Goal: Contribute content: Contribute content

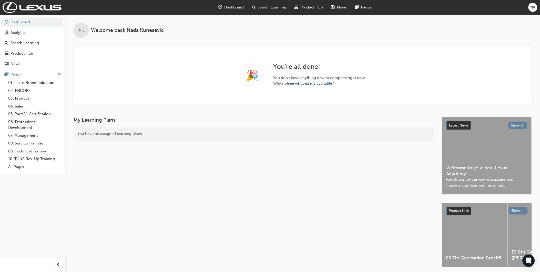
click at [533, 6] on span "NK" at bounding box center [533, 7] width 5 height 6
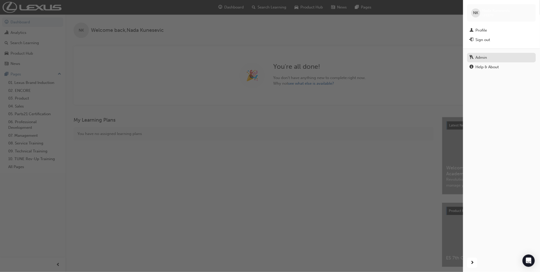
click at [484, 60] on div "Admin" at bounding box center [482, 58] width 12 height 6
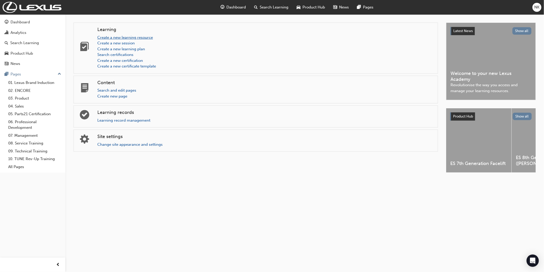
click at [141, 38] on link "Create a new learning resource" at bounding box center [125, 37] width 56 height 5
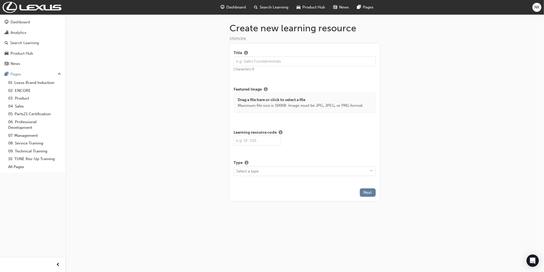
click at [261, 62] on input "text" at bounding box center [305, 61] width 142 height 10
paste input "MFP Module 1: Leadership Mindset"
type input "MFP Module 1: Leadership Mindset"
click at [253, 140] on input "text" at bounding box center [257, 141] width 47 height 10
paste input "MFP1"
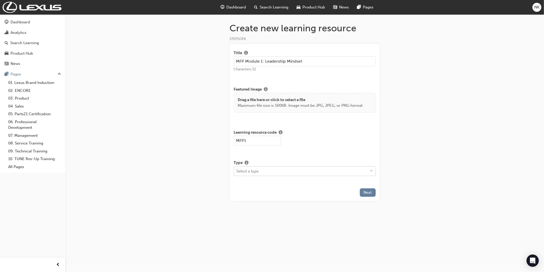
type input "MFP1"
click at [281, 173] on div "Select a type" at bounding box center [301, 170] width 134 height 9
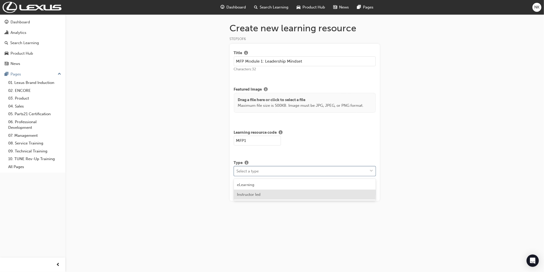
click at [276, 198] on div "Instructor led" at bounding box center [305, 194] width 142 height 10
click at [373, 226] on button "Next" at bounding box center [368, 224] width 16 height 8
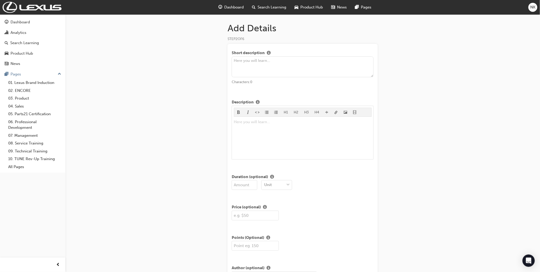
scroll to position [28, 0]
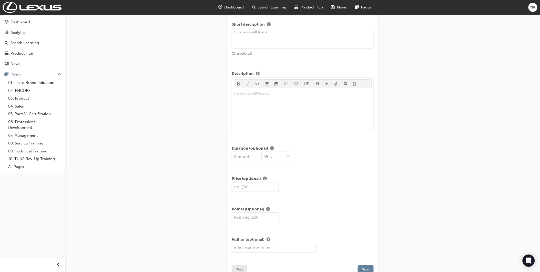
click at [240, 158] on input "number" at bounding box center [245, 157] width 26 height 10
type input "3"
click at [280, 156] on div "Unit" at bounding box center [273, 156] width 23 height 9
click at [285, 188] on div "Days" at bounding box center [276, 190] width 31 height 10
click at [255, 188] on input "text" at bounding box center [255, 187] width 47 height 10
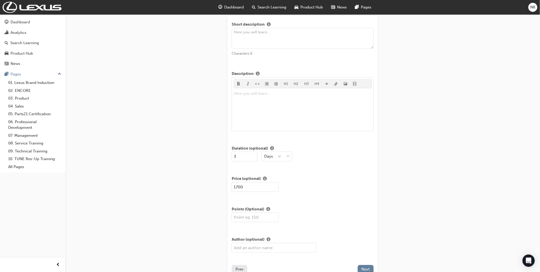
type input "1700"
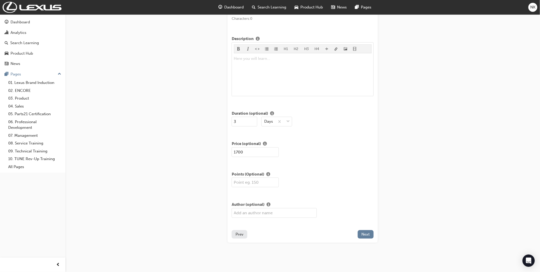
scroll to position [65, 0]
click at [367, 233] on span "Next" at bounding box center [366, 234] width 8 height 5
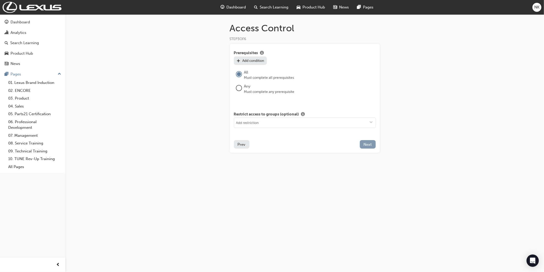
click at [375, 147] on button "Next" at bounding box center [368, 144] width 16 height 8
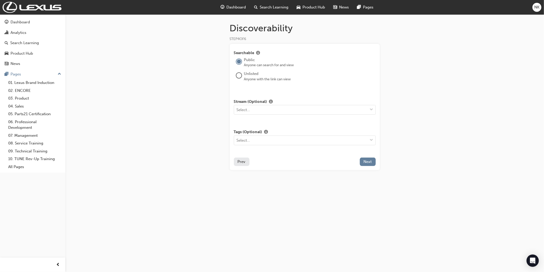
click at [235, 76] on div at bounding box center [239, 76] width 10 height 12
click at [239, 76] on div at bounding box center [239, 75] width 5 height 5
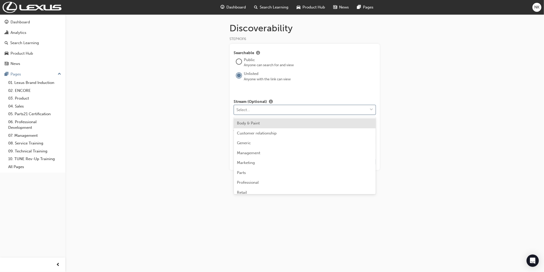
click at [253, 114] on div "Select..." at bounding box center [301, 109] width 134 height 9
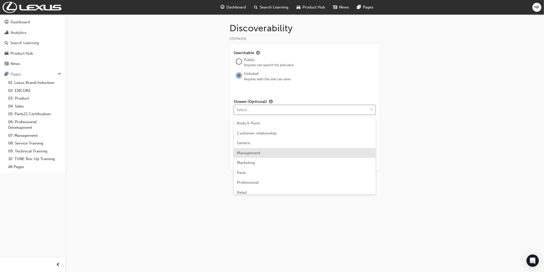
click at [258, 155] on div "Management" at bounding box center [305, 153] width 142 height 10
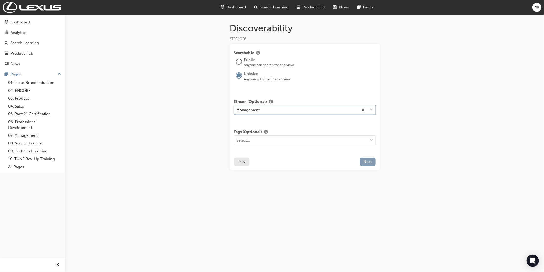
click at [370, 162] on span "Next" at bounding box center [368, 161] width 8 height 5
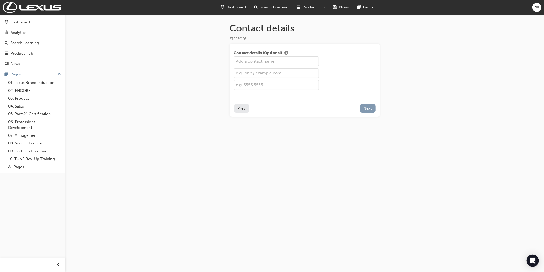
click at [367, 107] on span "Next" at bounding box center [368, 108] width 8 height 5
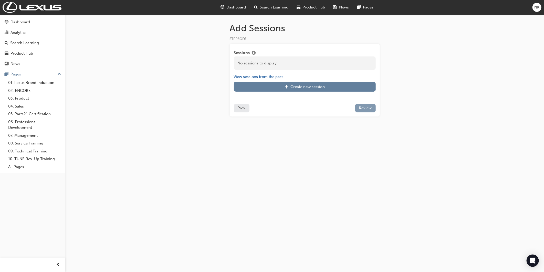
click at [364, 108] on span "Review" at bounding box center [365, 108] width 13 height 5
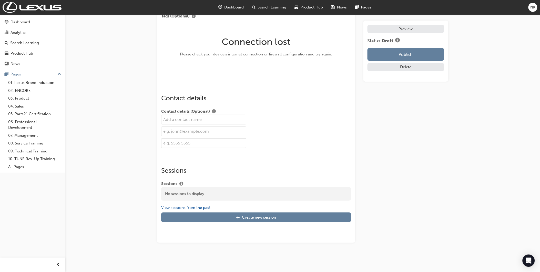
scroll to position [668, 0]
click at [377, 54] on button "Publish" at bounding box center [406, 54] width 77 height 13
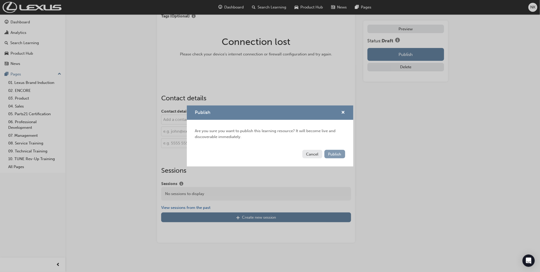
click at [337, 154] on span "Publish" at bounding box center [334, 154] width 13 height 5
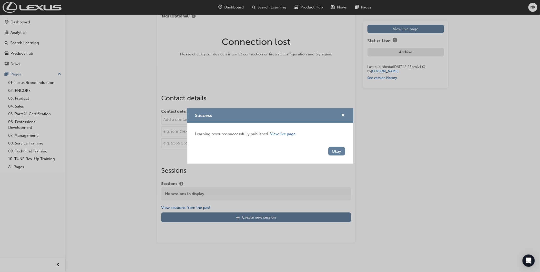
click at [337, 154] on button "Okay" at bounding box center [336, 151] width 17 height 8
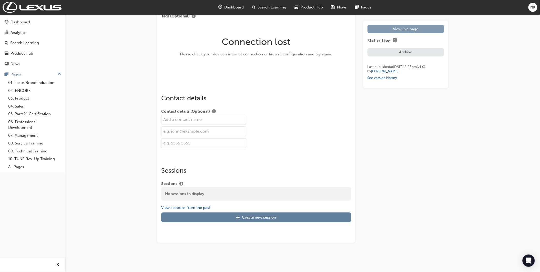
click at [398, 32] on link "View live page" at bounding box center [406, 29] width 77 height 8
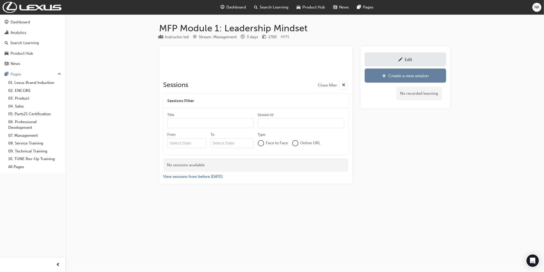
click at [385, 57] on div "Edit" at bounding box center [406, 59] width 74 height 6
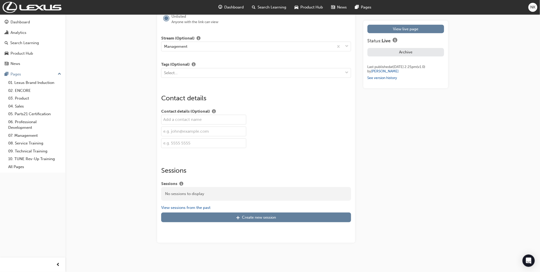
scroll to position [572, 0]
click at [261, 219] on div "Create new session" at bounding box center [259, 217] width 34 height 5
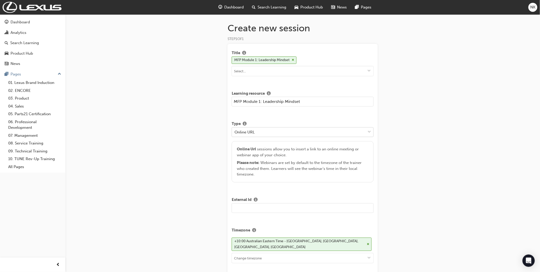
click at [263, 132] on div "Online URL" at bounding box center [299, 131] width 134 height 9
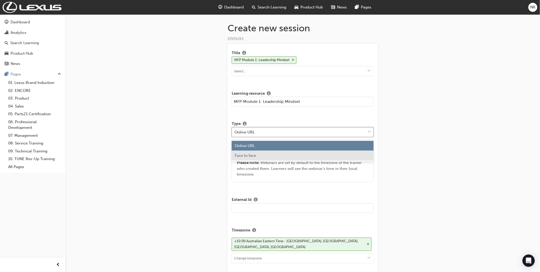
click at [257, 157] on div "Face to face" at bounding box center [303, 155] width 142 height 10
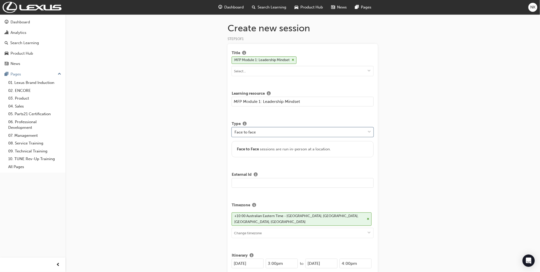
click at [252, 185] on input "text" at bounding box center [303, 183] width 142 height 10
type input "MFP4.1"
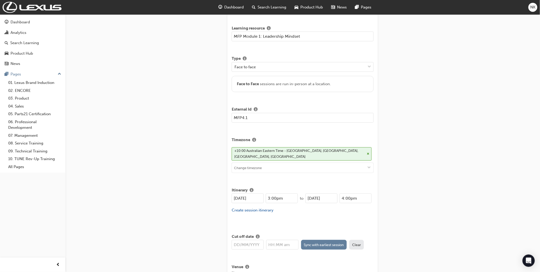
scroll to position [85, 0]
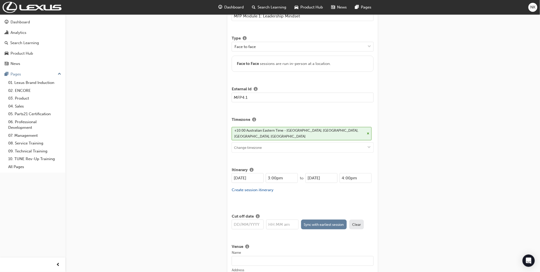
drag, startPoint x: 257, startPoint y: 171, endPoint x: 224, endPoint y: 175, distance: 33.6
type input "[DATE]"
type input "8:30am"
type input "1"
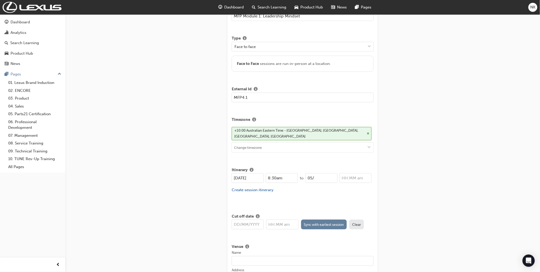
type input "05/0"
type input "12:00am"
type input "[DATE]"
type input "5:00pm"
click at [245, 223] on input "text" at bounding box center [248, 224] width 32 height 10
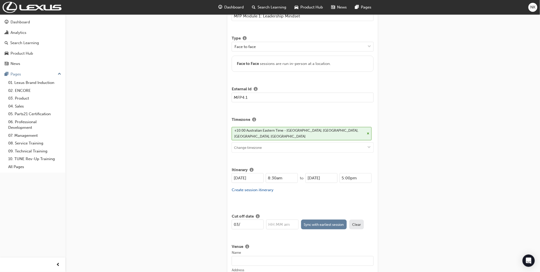
type input "03/0"
type input "12:00am"
type input "[DATE]"
type input "1"
type input "8:30am"
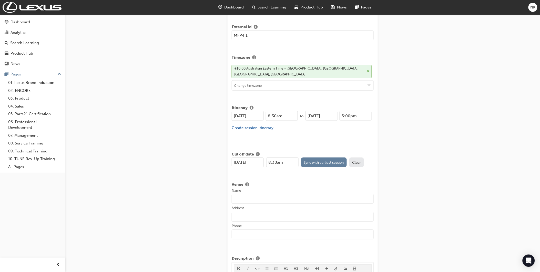
scroll to position [171, 0]
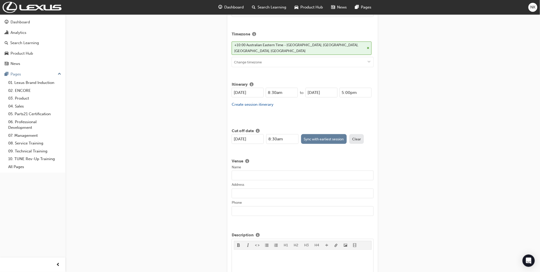
click at [267, 170] on input "Name" at bounding box center [303, 175] width 142 height 10
paste input "[GEOGRAPHIC_DATA]"
type input "[GEOGRAPHIC_DATA]"
click at [248, 189] on input "Address" at bounding box center [303, 193] width 142 height 10
paste input "[STREET_ADDRESS]"
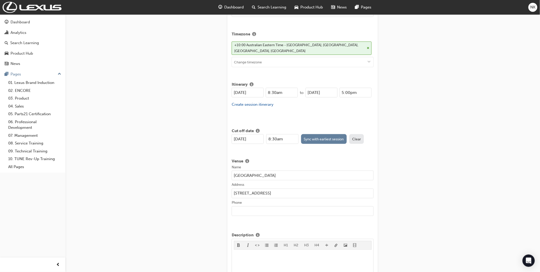
type input "[STREET_ADDRESS]"
click at [487, 175] on div "Create new session STEP 1 OF 1 Title MFP Module 1: Leadership Mindset Learning …" at bounding box center [270, 227] width 540 height 797
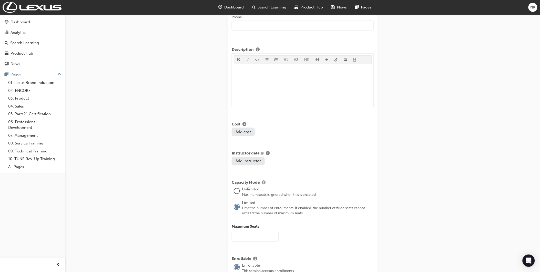
scroll to position [370, 0]
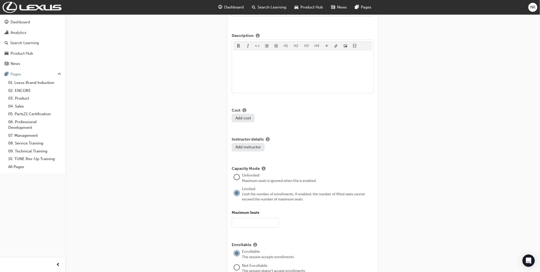
click at [239, 146] on button "Add instructor" at bounding box center [248, 147] width 33 height 8
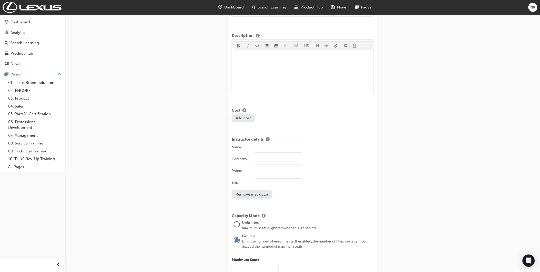
click at [262, 143] on input "Name" at bounding box center [278, 148] width 47 height 10
type input "[PERSON_NAME]"
type input "AIM"
click at [483, 89] on div "Create new session STEP 1 OF 1 Title MFP Module 1: Leadership Mindset Learning …" at bounding box center [270, 52] width 540 height 844
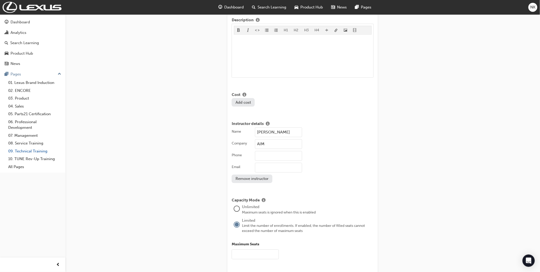
scroll to position [399, 0]
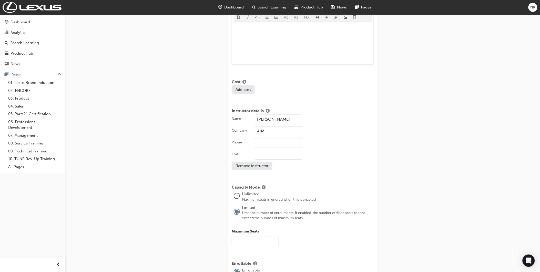
click at [268, 238] on input "text" at bounding box center [255, 241] width 47 height 10
type input "2"
click at [414, 181] on div "Create new session STEP 1 OF 1 Title MFP Module 1: Leadership Mindset Learning …" at bounding box center [270, 23] width 540 height 844
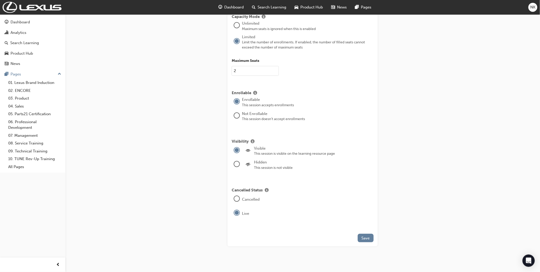
scroll to position [570, 0]
click at [235, 165] on div at bounding box center [237, 163] width 6 height 6
click at [367, 236] on span "Save" at bounding box center [366, 237] width 8 height 5
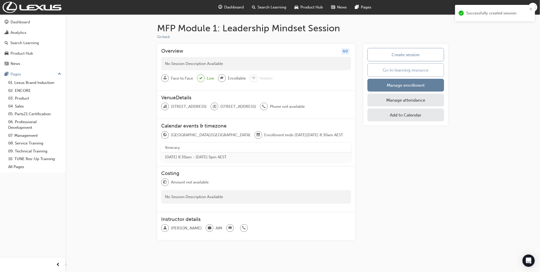
click at [406, 69] on link "Go to learning resource" at bounding box center [406, 69] width 77 height 13
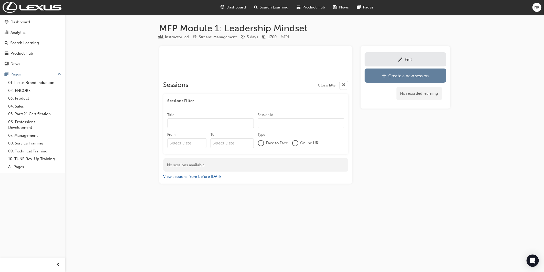
click at [211, 180] on div "﻿ Sessions Close filter Sessions Filter Title Session Id From To Type Face to F…" at bounding box center [255, 114] width 193 height 137
click at [211, 178] on button "View sessions from before [DATE]" at bounding box center [194, 177] width 60 height 6
click at [386, 61] on div "Edit" at bounding box center [406, 59] width 74 height 6
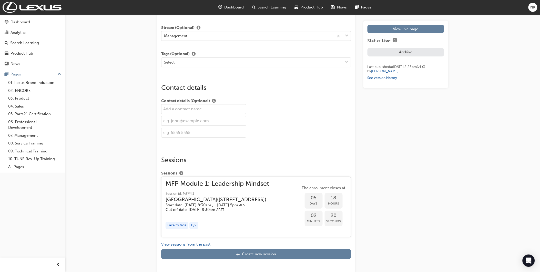
scroll to position [598, 0]
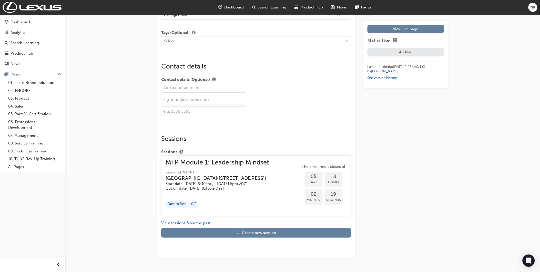
click at [230, 180] on h3 "[GEOGRAPHIC_DATA] ( [STREET_ADDRESS] )" at bounding box center [216, 178] width 101 height 6
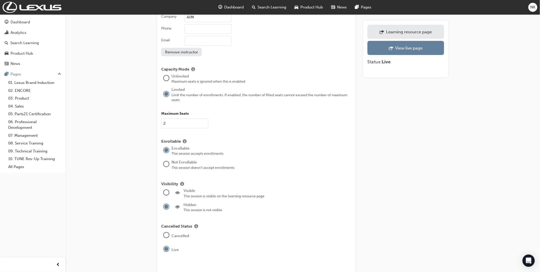
scroll to position [484, 0]
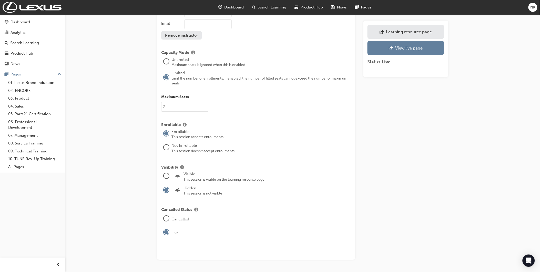
click at [230, 179] on div "This session is visible on the learning resource page" at bounding box center [268, 179] width 168 height 5
click at [169, 176] on div at bounding box center [166, 176] width 6 height 6
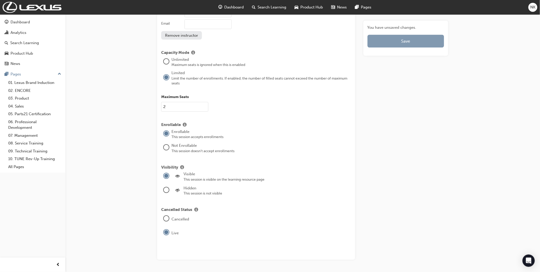
click at [417, 41] on button "Save" at bounding box center [406, 41] width 77 height 13
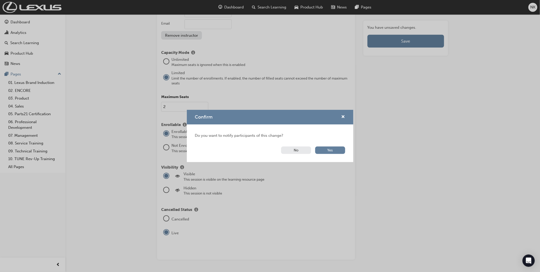
click at [298, 152] on button "No" at bounding box center [296, 149] width 30 height 7
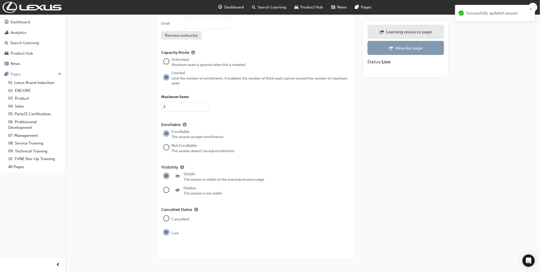
click at [392, 47] on span "outbound-icon" at bounding box center [391, 48] width 4 height 5
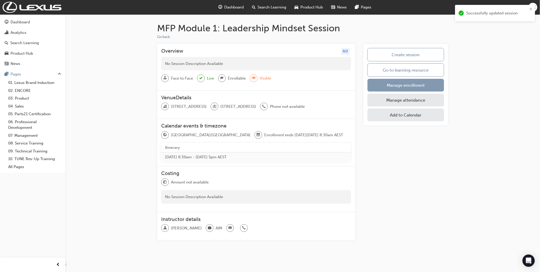
click at [384, 86] on link "Manage enrollment" at bounding box center [406, 85] width 77 height 13
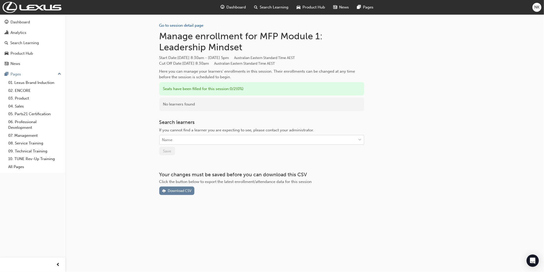
click at [236, 139] on div "Name" at bounding box center [258, 139] width 197 height 9
type input "ali sa"
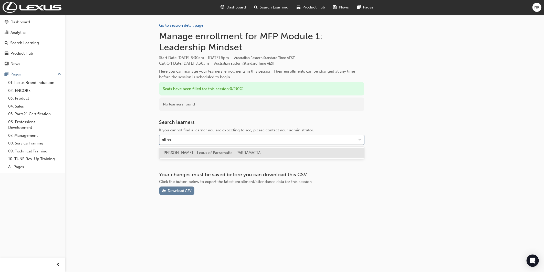
click at [225, 151] on span "[PERSON_NAME] - Lexus of Parramatta - PARRAMATTA" at bounding box center [212, 152] width 98 height 5
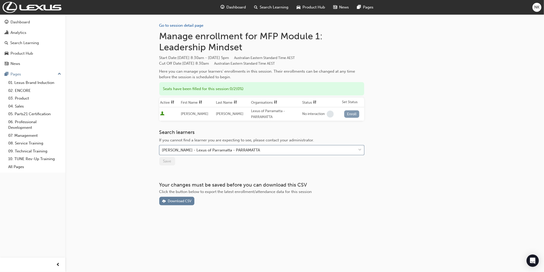
click at [357, 116] on button "Enroll" at bounding box center [352, 113] width 15 height 7
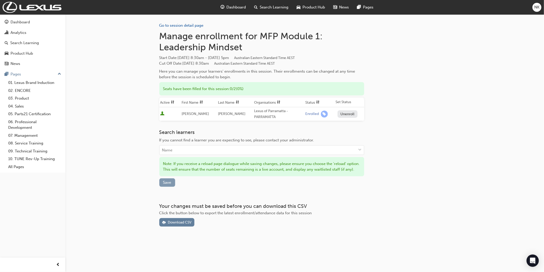
click at [165, 185] on span "Save" at bounding box center [167, 182] width 8 height 5
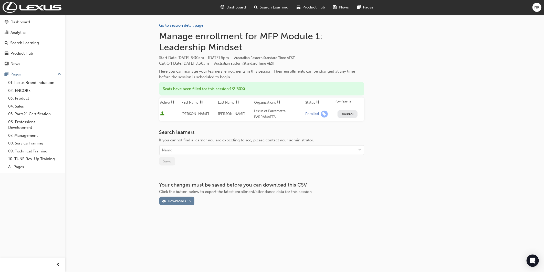
click at [186, 24] on link "Go to session detail page" at bounding box center [181, 25] width 44 height 5
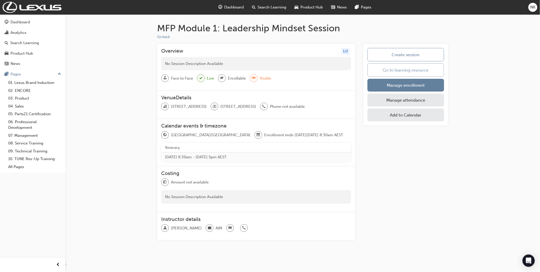
click at [388, 68] on link "Go to learning resource" at bounding box center [406, 69] width 77 height 13
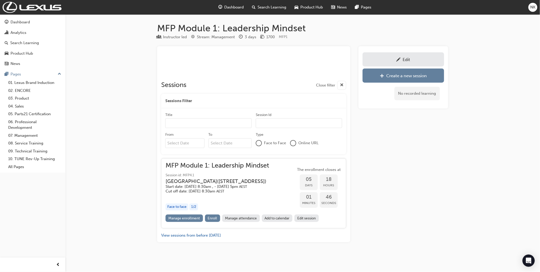
click at [224, 170] on div "MFP Module 1: Leadership Mindset Session id: MFP4.1 [GEOGRAPHIC_DATA] ( [STREET…" at bounding box center [220, 178] width 109 height 31
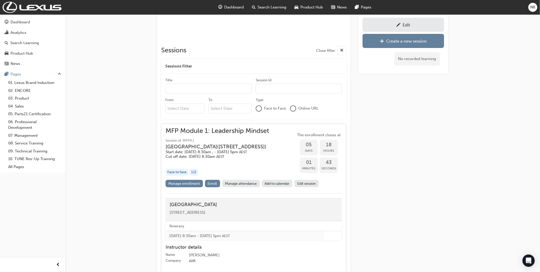
scroll to position [85, 0]
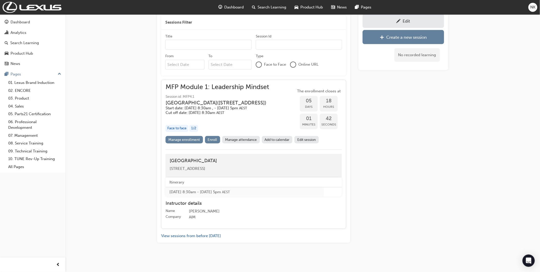
click at [387, 23] on div "Edit" at bounding box center [404, 21] width 74 height 6
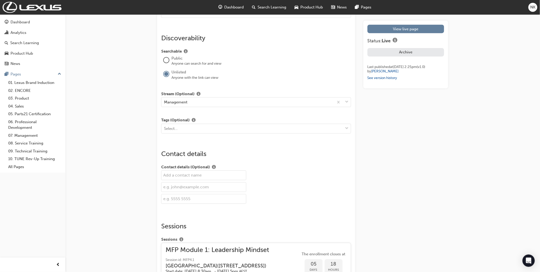
scroll to position [597, 0]
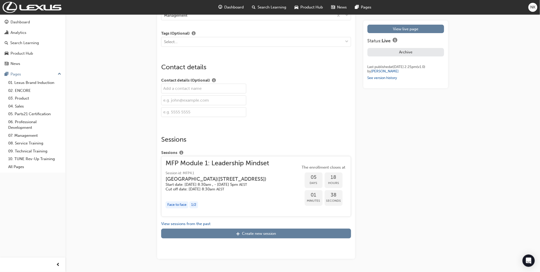
click at [265, 182] on h3 "[GEOGRAPHIC_DATA] ( [STREET_ADDRESS] )" at bounding box center [216, 179] width 101 height 6
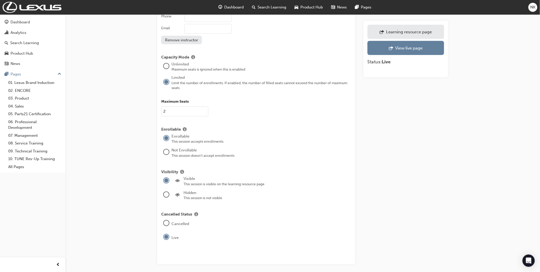
scroll to position [484, 0]
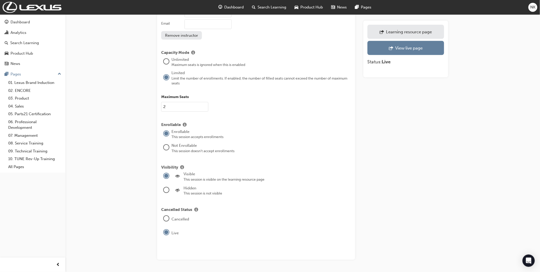
click at [164, 146] on div at bounding box center [166, 147] width 5 height 5
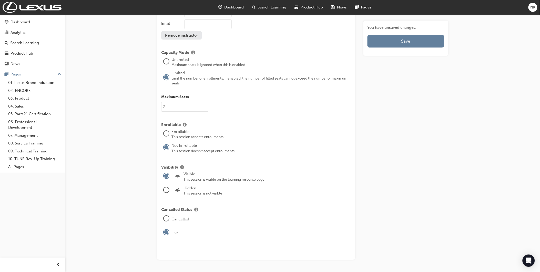
click at [168, 190] on div at bounding box center [166, 189] width 5 height 5
click at [168, 133] on div at bounding box center [166, 133] width 5 height 5
click at [386, 45] on button "Save" at bounding box center [406, 41] width 77 height 13
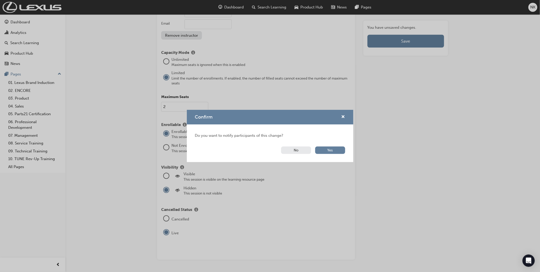
drag, startPoint x: 330, startPoint y: 150, endPoint x: 325, endPoint y: 187, distance: 37.5
click at [325, 187] on div "Confirm Do you want to notify participants of this change? No Yes" at bounding box center [270, 136] width 540 height 272
click at [298, 152] on button "No" at bounding box center [296, 149] width 30 height 7
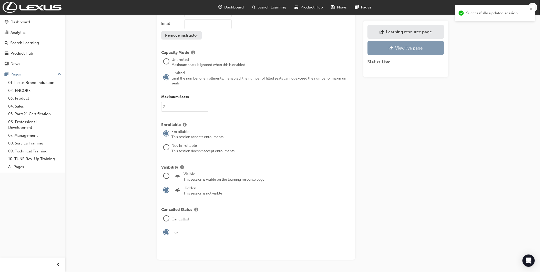
click at [406, 43] on link "View live page" at bounding box center [406, 48] width 77 height 14
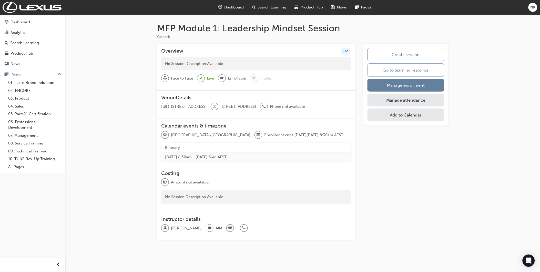
click at [381, 68] on link "Go to learning resource" at bounding box center [406, 69] width 77 height 13
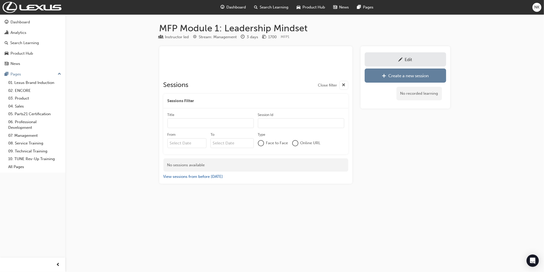
click at [541, 6] on div "NK" at bounding box center [537, 7] width 9 height 9
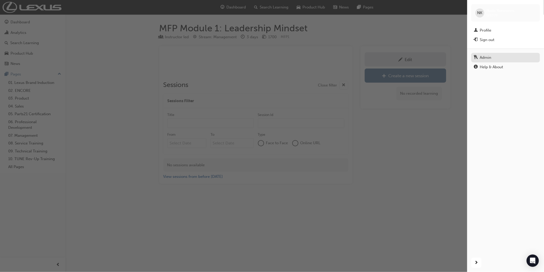
click at [482, 57] on div "Admin" at bounding box center [486, 58] width 12 height 6
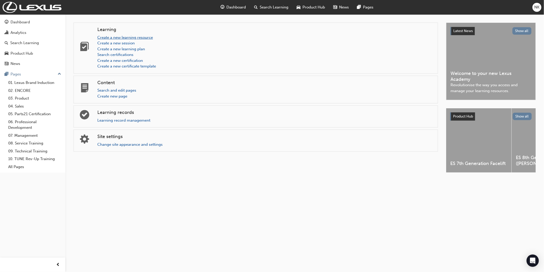
click at [140, 36] on link "Create a new learning resource" at bounding box center [125, 37] width 56 height 5
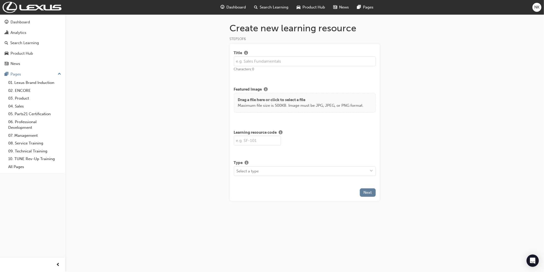
click at [275, 60] on input "text" at bounding box center [305, 61] width 142 height 10
paste input "MFP Module 2: Leading a Safe Workplace"
type input "MFP Module 2: Leading a Safe Workplace"
click at [251, 140] on input "text" at bounding box center [257, 141] width 47 height 10
paste input "MFP2"
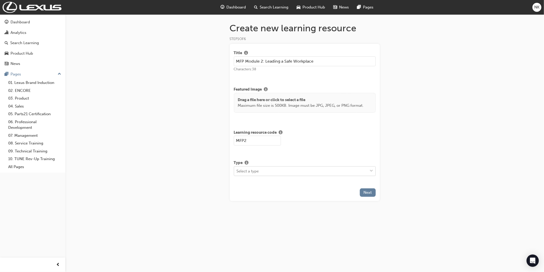
type input "MFP2"
click at [254, 171] on div "Select a type" at bounding box center [248, 171] width 22 height 6
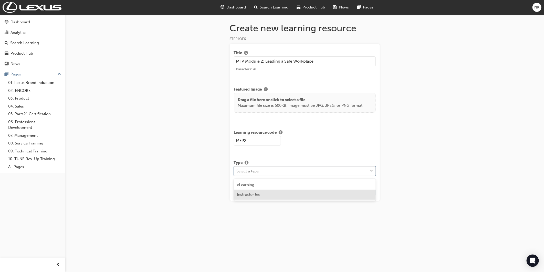
click at [255, 195] on span "Instructor led" at bounding box center [249, 194] width 24 height 5
click at [372, 226] on button "Next" at bounding box center [368, 224] width 16 height 8
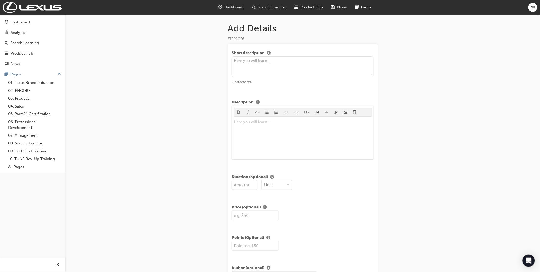
click at [237, 185] on input "number" at bounding box center [245, 185] width 26 height 10
type input "3"
click at [285, 190] on div "Unit" at bounding box center [276, 185] width 31 height 10
click at [279, 216] on div "Days" at bounding box center [276, 218] width 31 height 10
click at [259, 216] on input "text" at bounding box center [255, 215] width 47 height 10
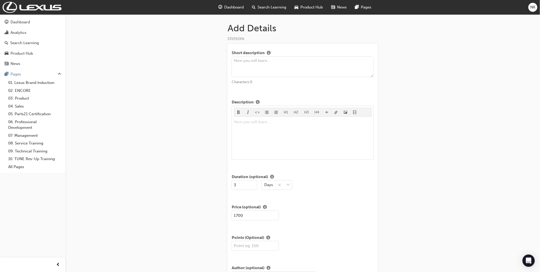
type input "1700"
click at [443, 130] on div "Add Details STEP 2 OF 6 Short description Characters: 0 Description H1 H2 H3 H4…" at bounding box center [270, 167] width 540 height 335
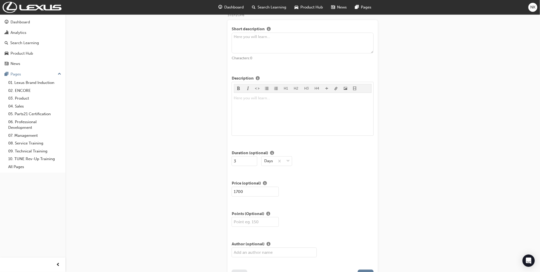
scroll to position [65, 0]
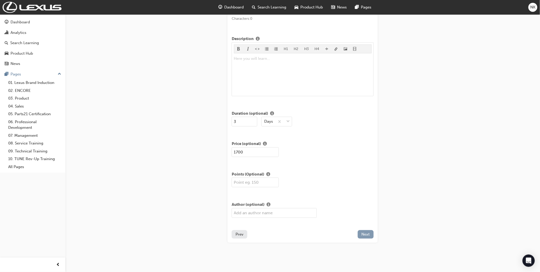
click at [370, 234] on button "Next" at bounding box center [366, 234] width 16 height 8
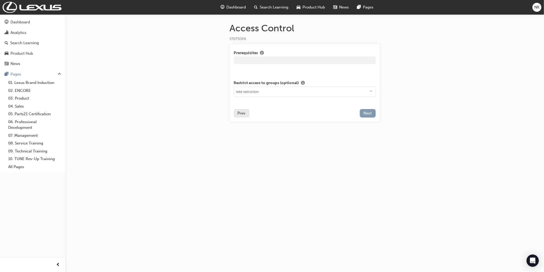
click at [367, 115] on span "Next" at bounding box center [368, 113] width 8 height 5
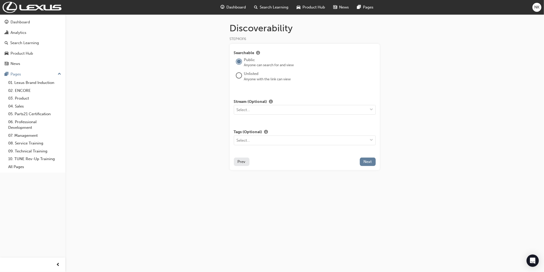
click at [239, 77] on div at bounding box center [239, 75] width 5 height 5
click at [252, 112] on div "Select..." at bounding box center [301, 109] width 134 height 9
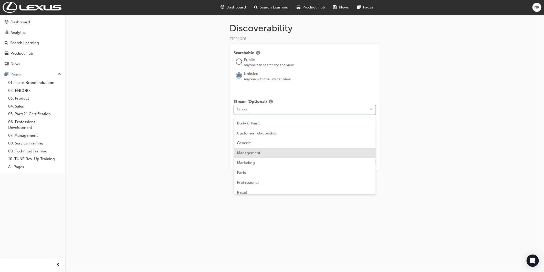
click at [263, 150] on div "Management" at bounding box center [305, 153] width 142 height 10
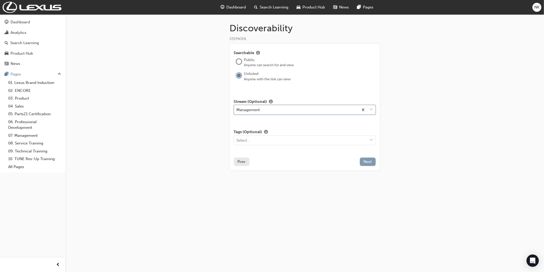
click at [374, 162] on button "Next" at bounding box center [368, 161] width 16 height 8
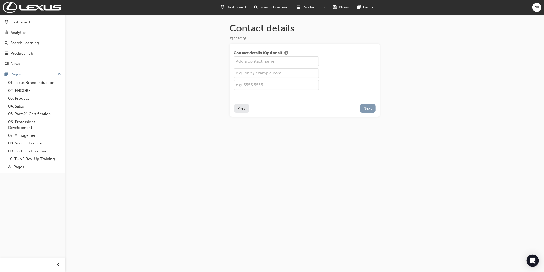
click at [368, 108] on span "Next" at bounding box center [368, 108] width 8 height 5
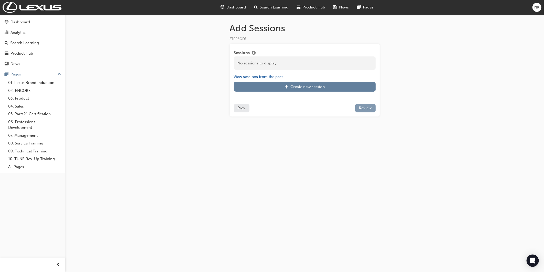
click at [368, 109] on span "Review" at bounding box center [365, 108] width 13 height 5
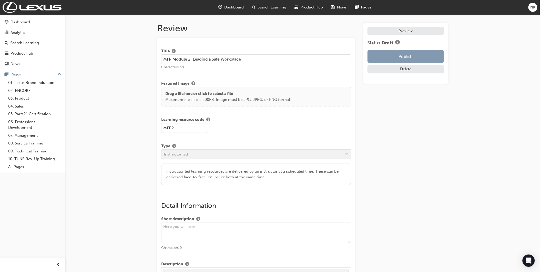
click at [380, 58] on button "Publish" at bounding box center [406, 56] width 77 height 13
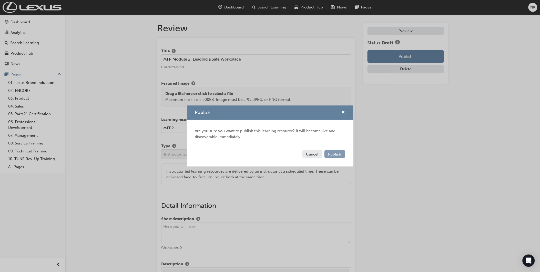
click at [339, 153] on span "Publish" at bounding box center [334, 154] width 13 height 5
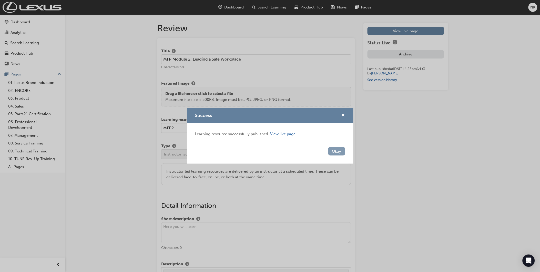
click at [338, 152] on button "Okay" at bounding box center [336, 151] width 17 height 8
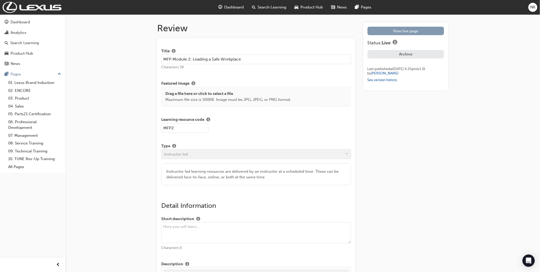
click at [392, 31] on link "View live page" at bounding box center [406, 31] width 77 height 8
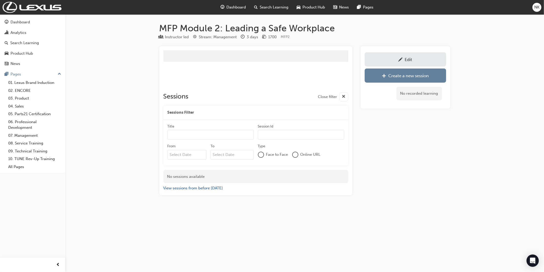
click at [399, 56] on link "Edit" at bounding box center [406, 59] width 82 height 14
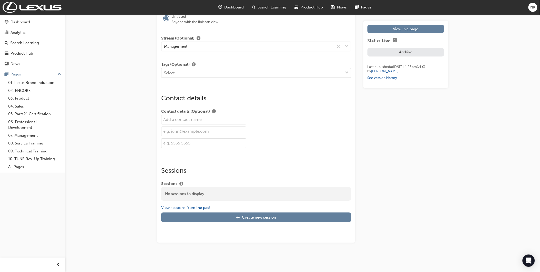
scroll to position [554, 0]
click at [384, 30] on link "View live page" at bounding box center [406, 29] width 77 height 8
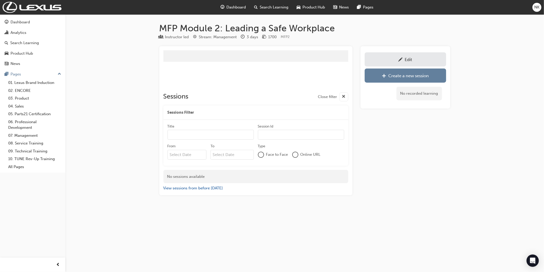
click at [540, 6] on span "NK" at bounding box center [537, 7] width 5 height 6
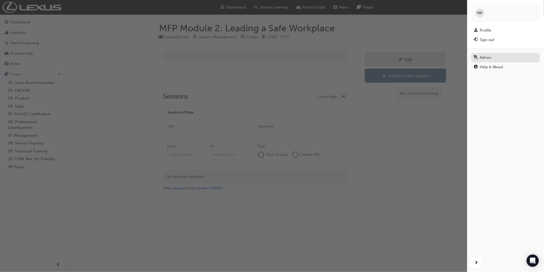
click at [497, 58] on div "Admin" at bounding box center [506, 57] width 64 height 6
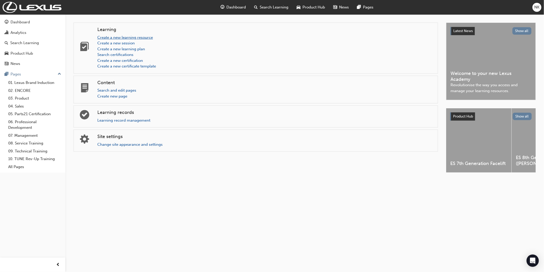
click at [132, 39] on link "Create a new learning resource" at bounding box center [125, 37] width 56 height 5
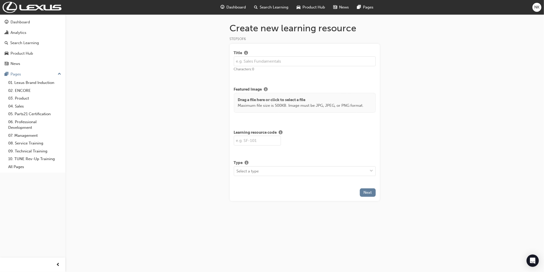
click at [261, 57] on input "text" at bounding box center [305, 61] width 142 height 10
paste input "MFP Module 3: Leading the Business"
type input "MFP Module 3: Leading the Business"
click at [250, 143] on input "text" at bounding box center [257, 141] width 47 height 10
paste input "MFP3"
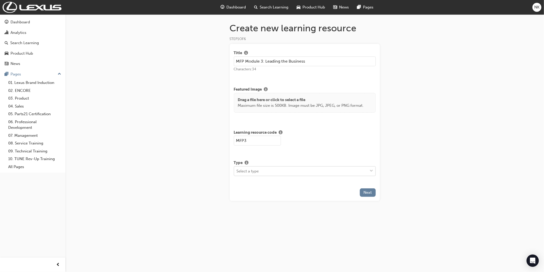
type input "MFP3"
click at [266, 171] on div "Select a type" at bounding box center [301, 170] width 134 height 9
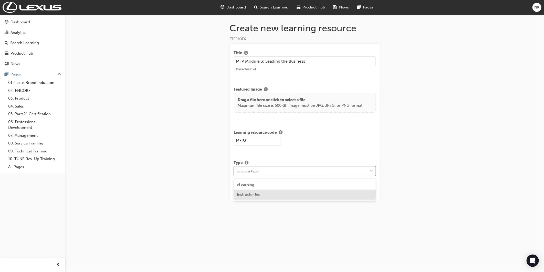
click at [265, 194] on div "Instructor led" at bounding box center [305, 194] width 142 height 10
click at [369, 224] on span "Next" at bounding box center [368, 224] width 8 height 5
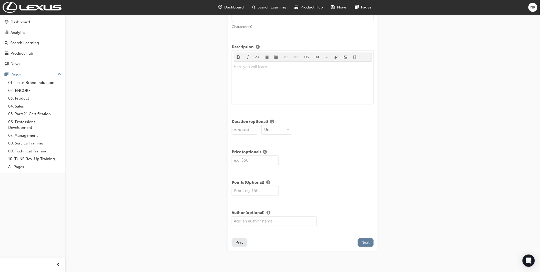
scroll to position [57, 0]
click at [239, 127] on input "number" at bounding box center [245, 128] width 26 height 10
type input "3"
click at [272, 130] on div "Unit" at bounding box center [273, 128] width 23 height 9
click at [274, 162] on div "Days" at bounding box center [276, 161] width 31 height 10
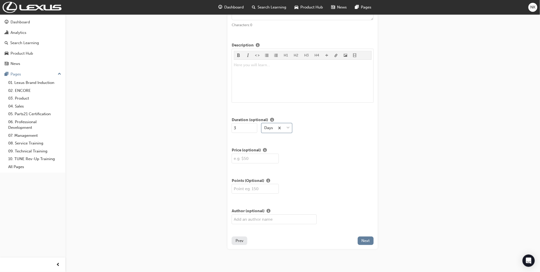
click at [258, 162] on input "text" at bounding box center [255, 159] width 47 height 10
type input "1700"
click at [385, 172] on div "Add Details STEP 2 OF 6 Short description Characters: 0 Description H1 H2 H3 H4…" at bounding box center [302, 116] width 167 height 300
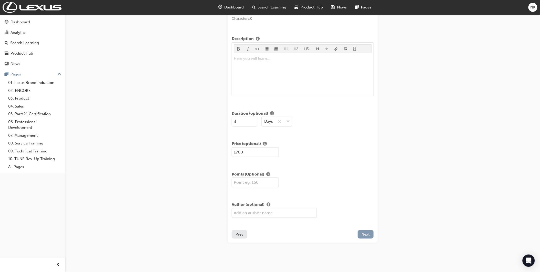
click at [364, 234] on span "Next" at bounding box center [366, 234] width 8 height 5
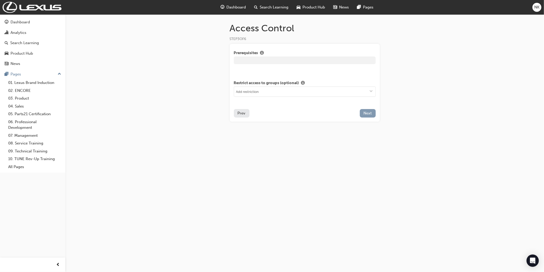
click at [366, 112] on span "Next" at bounding box center [368, 113] width 8 height 5
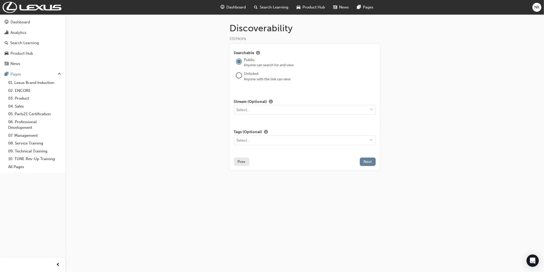
click at [241, 164] on span "Prev" at bounding box center [242, 161] width 8 height 5
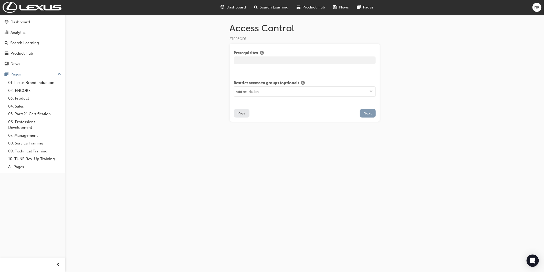
click at [368, 114] on span "Next" at bounding box center [368, 113] width 8 height 5
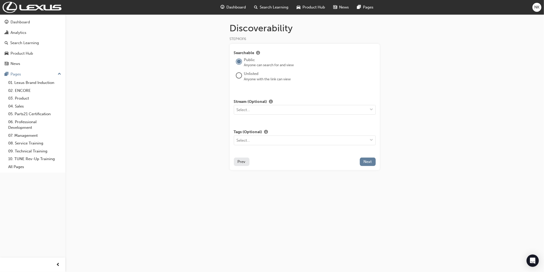
click at [255, 74] on div "Unlisted" at bounding box center [310, 74] width 132 height 6
click at [240, 74] on div at bounding box center [239, 75] width 5 height 5
click at [264, 111] on div "Select..." at bounding box center [301, 109] width 134 height 9
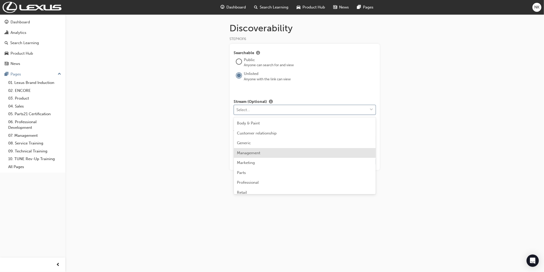
click at [266, 153] on div "Management" at bounding box center [305, 153] width 142 height 10
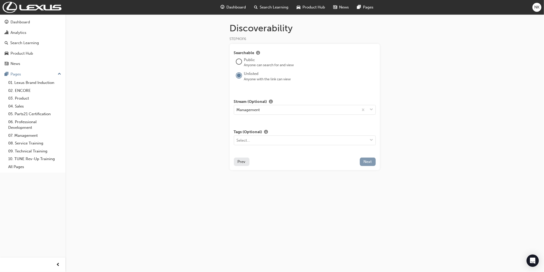
click at [367, 161] on span "Next" at bounding box center [368, 161] width 8 height 5
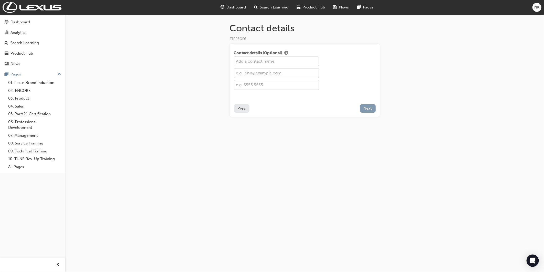
click at [366, 109] on span "Next" at bounding box center [368, 108] width 8 height 5
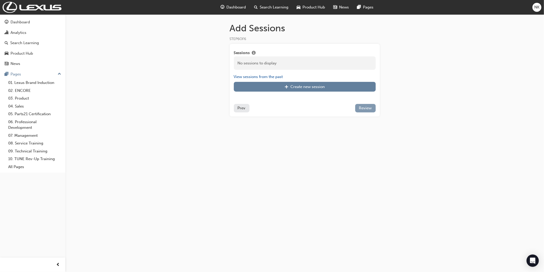
click at [368, 108] on span "Review" at bounding box center [365, 108] width 13 height 5
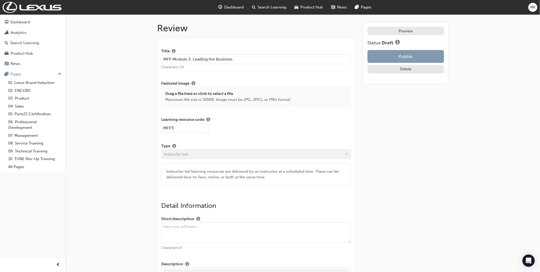
click at [379, 60] on button "Publish" at bounding box center [406, 56] width 77 height 13
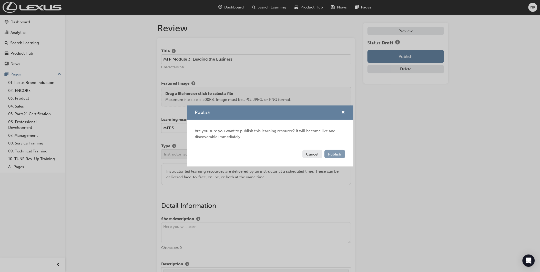
click at [337, 152] on button "Publish" at bounding box center [335, 154] width 21 height 8
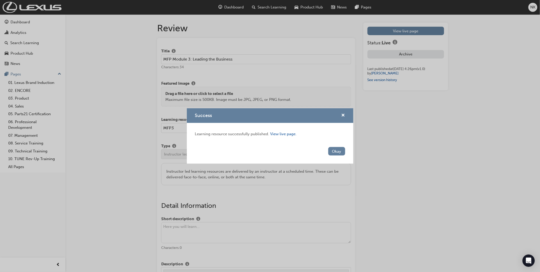
click at [399, 32] on div "Success Learning resource successfully published. View live page. Okay" at bounding box center [270, 136] width 540 height 272
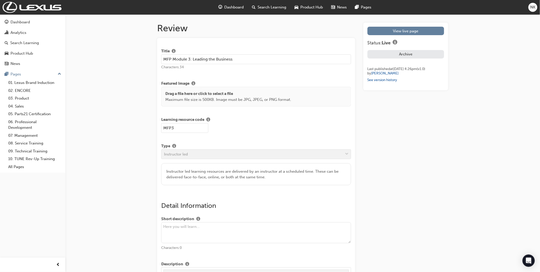
click at [399, 32] on link "View live page" at bounding box center [406, 31] width 77 height 8
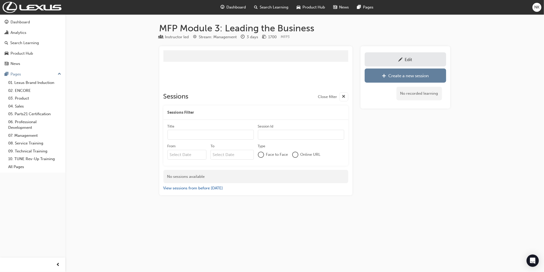
click at [382, 62] on div "Edit" at bounding box center [406, 59] width 74 height 6
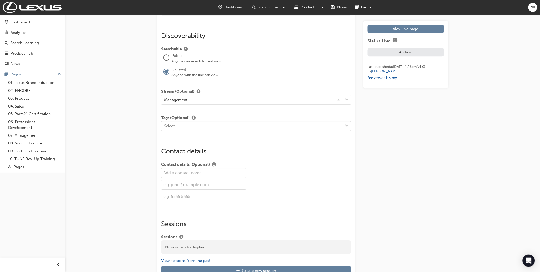
scroll to position [543, 0]
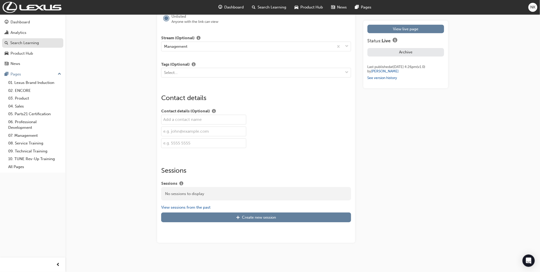
click at [24, 45] on div "Search Learning" at bounding box center [24, 43] width 29 height 6
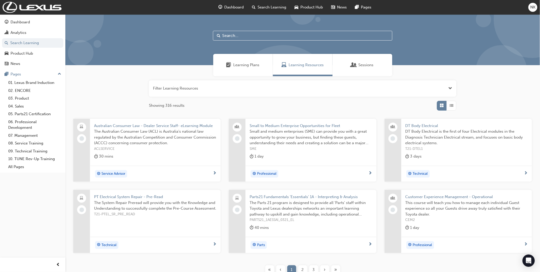
click at [265, 35] on input "text" at bounding box center [302, 36] width 179 height 10
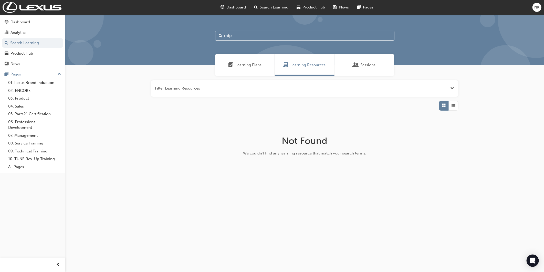
type input "mfp"
click at [453, 90] on span "Open the filter" at bounding box center [453, 88] width 4 height 6
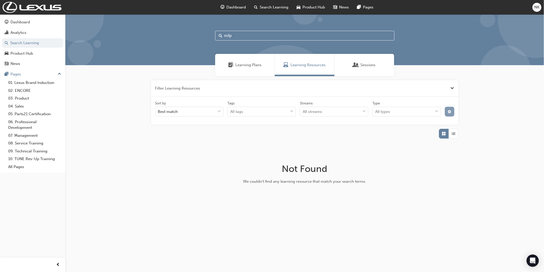
click at [446, 110] on button "button" at bounding box center [449, 112] width 9 height 10
click at [423, 148] on span "Unlisted" at bounding box center [420, 150] width 15 height 6
click at [413, 149] on span "Unlisted" at bounding box center [420, 150] width 15 height 6
click at [411, 149] on div "Unlisted" at bounding box center [416, 150] width 23 height 6
click at [410, 150] on div "unlistedOption" at bounding box center [407, 149] width 5 height 5
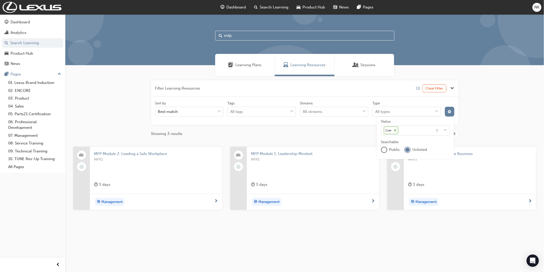
click at [474, 98] on div "Filter Learning Resources (1) Clear Filter Sort by Best match Tags All tags Str…" at bounding box center [304, 153] width 479 height 154
click at [503, 98] on div "Filter Learning Resources (1) Clear Filter Sort by Best match Tags All tags Str…" at bounding box center [304, 153] width 479 height 154
click at [299, 156] on span "MFP Module 1: Leadership Mindset" at bounding box center [313, 154] width 124 height 6
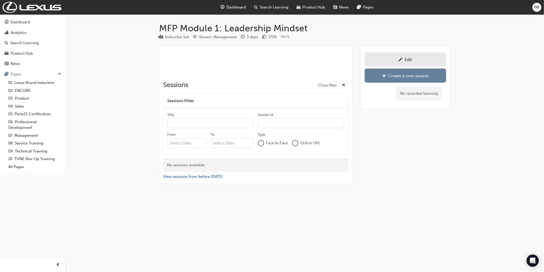
click at [405, 57] on div "Edit" at bounding box center [408, 59] width 7 height 5
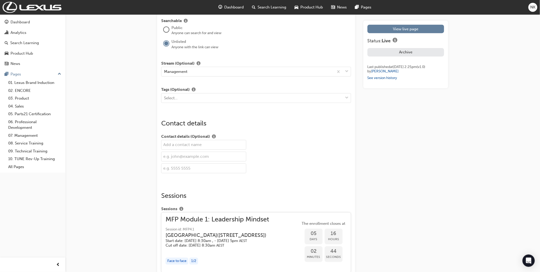
scroll to position [625, 0]
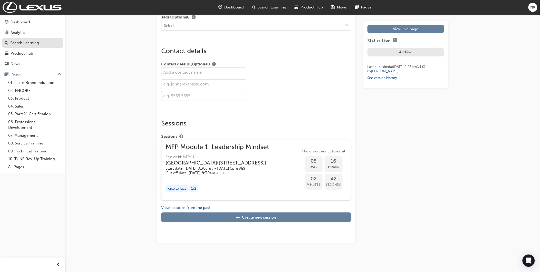
click at [29, 44] on div "Search Learning" at bounding box center [24, 43] width 29 height 6
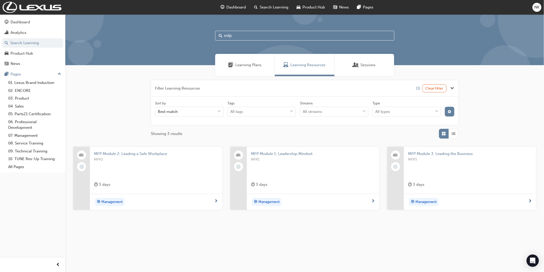
click at [536, 3] on div "NK" at bounding box center [537, 7] width 9 height 9
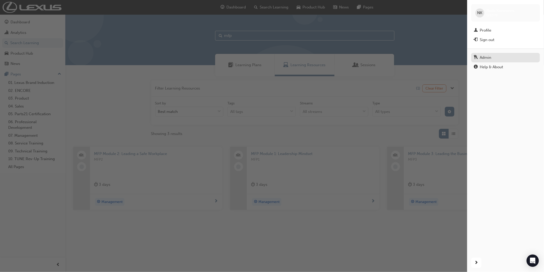
click at [490, 60] on div "Admin" at bounding box center [486, 58] width 12 height 6
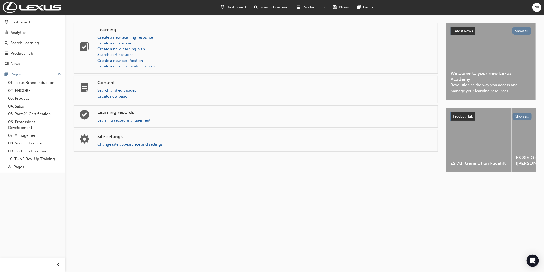
click at [139, 39] on link "Create a new learning resource" at bounding box center [125, 37] width 56 height 5
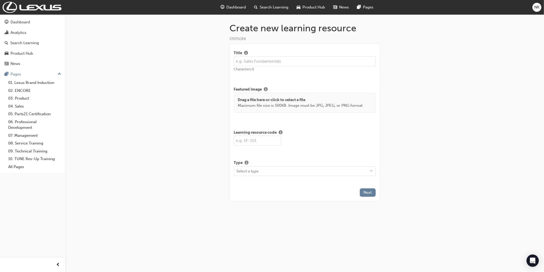
click at [249, 60] on input "text" at bounding box center [305, 61] width 142 height 10
paste input "MFP Module 4: Self-Leadership and Innovative Behaviour"
type input "MFP Module 4: Self-Leadership and Innovative Behaviour"
click at [244, 144] on input "text" at bounding box center [257, 141] width 47 height 10
paste input "MFP4"
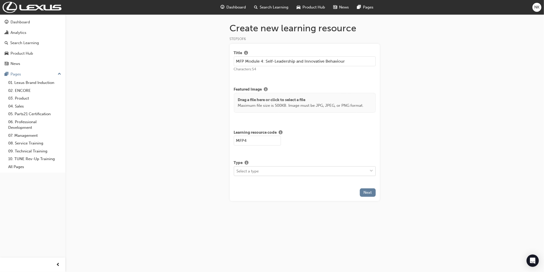
type input "MFP4"
click at [255, 174] on div "Select a type" at bounding box center [248, 171] width 22 height 6
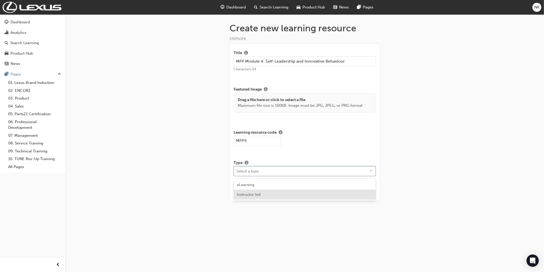
click at [253, 193] on span "Instructor led" at bounding box center [249, 194] width 24 height 5
click at [372, 225] on button "Next" at bounding box center [368, 224] width 16 height 8
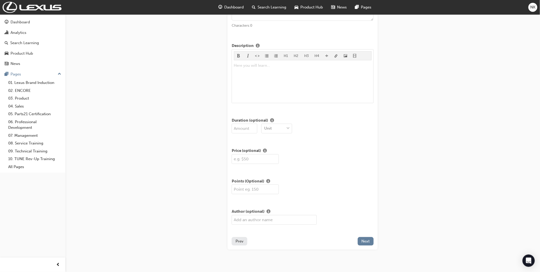
scroll to position [57, 0]
click at [248, 127] on input "number" at bounding box center [245, 128] width 26 height 10
type input "2"
click at [283, 128] on div "Unit" at bounding box center [273, 128] width 23 height 9
click at [277, 160] on div "Days" at bounding box center [276, 161] width 31 height 10
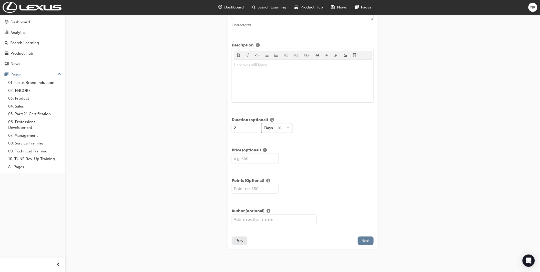
click at [241, 161] on input "text" at bounding box center [255, 159] width 47 height 10
type input "1700"
click at [426, 132] on div "Add Details STEP 2 OF 6 Short description Characters: 0 Description H1 H2 H3 H4…" at bounding box center [270, 110] width 540 height 335
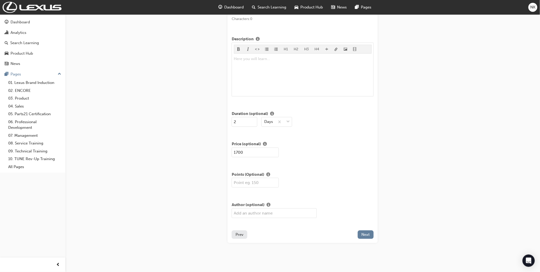
scroll to position [65, 0]
click at [364, 233] on span "Next" at bounding box center [366, 234] width 8 height 5
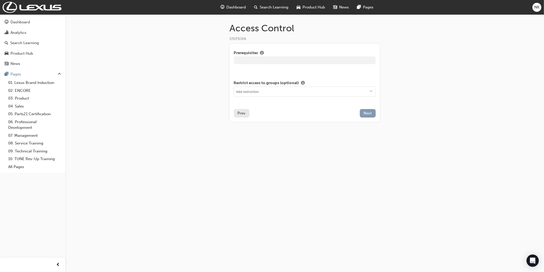
click at [365, 115] on span "Next" at bounding box center [368, 113] width 8 height 5
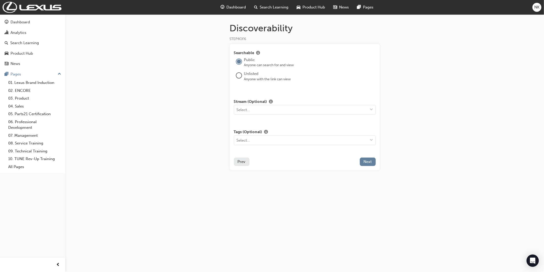
click at [241, 76] on div at bounding box center [239, 75] width 5 height 5
click at [249, 112] on div "Select..." at bounding box center [244, 110] width 14 height 6
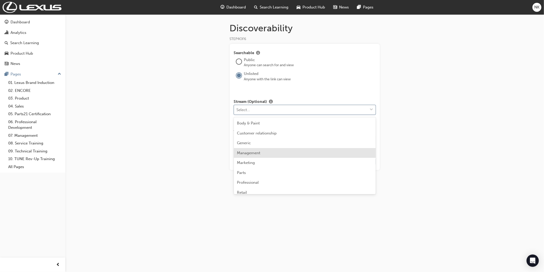
click at [257, 155] on span "Management" at bounding box center [248, 152] width 23 height 5
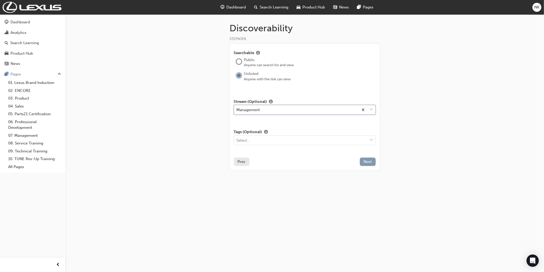
click at [370, 162] on span "Next" at bounding box center [368, 161] width 8 height 5
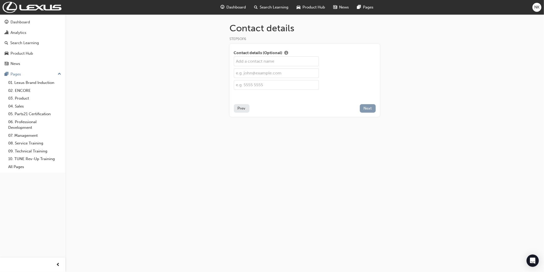
click at [371, 107] on span "Next" at bounding box center [368, 108] width 8 height 5
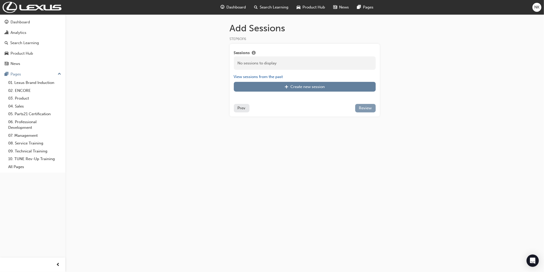
click at [368, 109] on span "Review" at bounding box center [365, 108] width 13 height 5
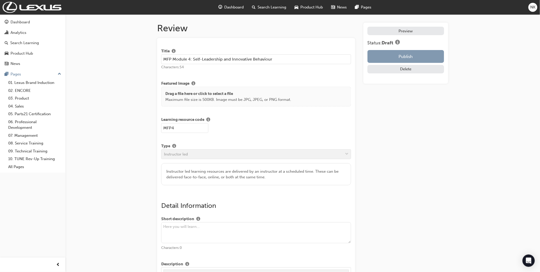
click at [386, 57] on button "Publish" at bounding box center [406, 56] width 77 height 13
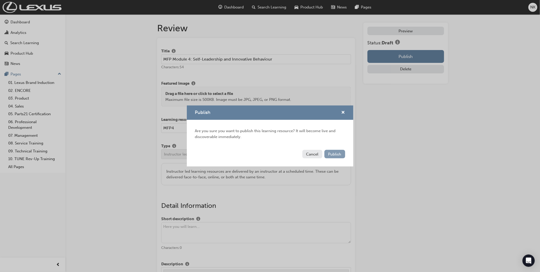
click at [332, 152] on span "Publish" at bounding box center [334, 154] width 13 height 5
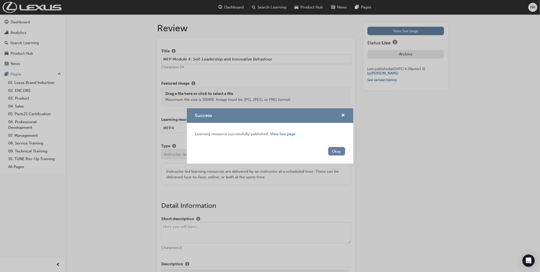
click at [408, 27] on div "Success Learning resource successfully published. View live page. Okay" at bounding box center [270, 136] width 540 height 272
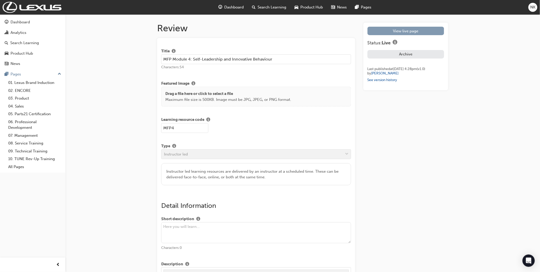
click at [406, 33] on link "View live page" at bounding box center [406, 31] width 77 height 8
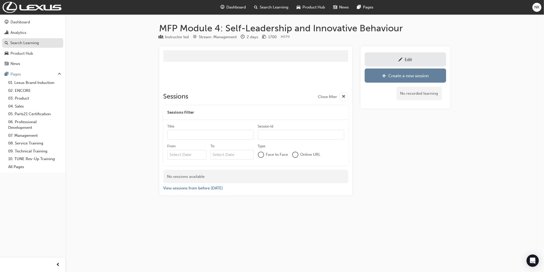
click at [28, 47] on link "Search Learning" at bounding box center [32, 42] width 61 height 9
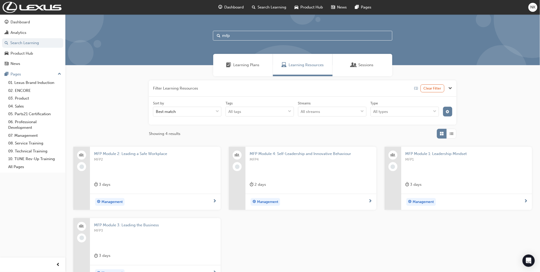
click at [532, 8] on span "NK" at bounding box center [533, 7] width 5 height 6
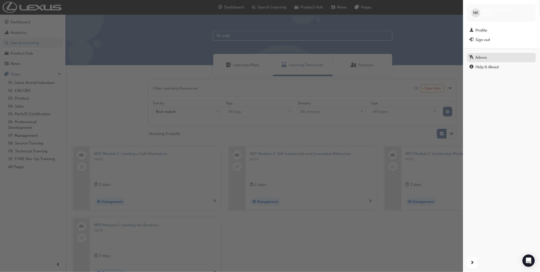
click at [490, 56] on div "Admin" at bounding box center [502, 57] width 64 height 6
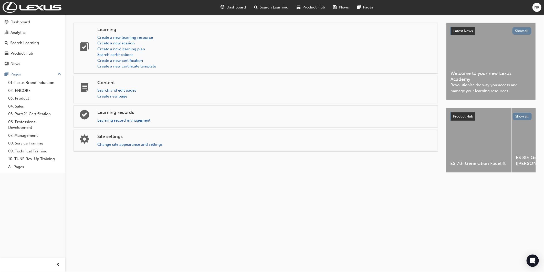
click at [137, 38] on link "Create a new learning resource" at bounding box center [125, 37] width 56 height 5
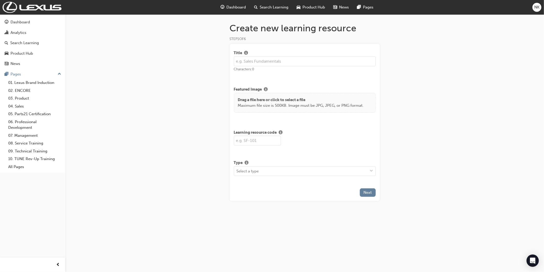
click at [267, 59] on input "text" at bounding box center [305, 61] width 142 height 10
paste input "MFP Module 5: Graduation"
type input "MFP Module 5: Graduation"
click at [251, 144] on input "text" at bounding box center [257, 141] width 47 height 10
paste input "MFP5"
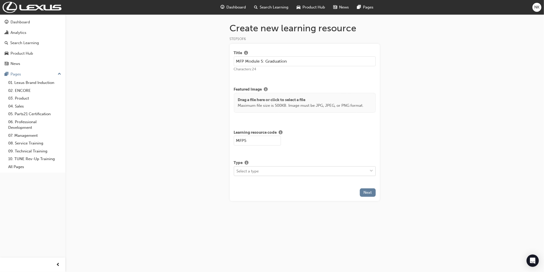
type input "MFP5"
click at [250, 172] on div "Select a type" at bounding box center [248, 171] width 22 height 6
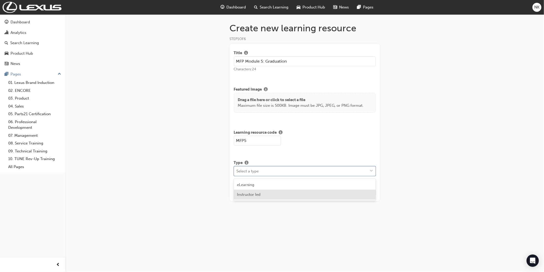
click at [253, 192] on span "Instructor led" at bounding box center [249, 194] width 24 height 5
click at [372, 225] on span "Next" at bounding box center [368, 224] width 8 height 5
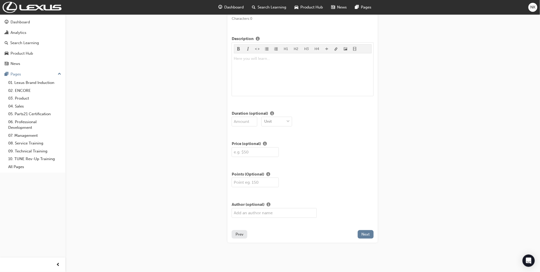
scroll to position [65, 0]
click at [238, 120] on input "number" at bounding box center [245, 122] width 26 height 10
type input "2"
type input "d"
click at [271, 134] on span "Days" at bounding box center [269, 135] width 9 height 5
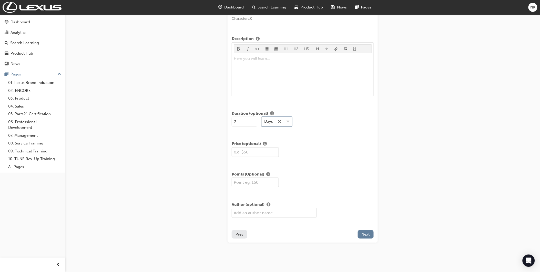
click at [267, 149] on input "text" at bounding box center [255, 152] width 47 height 10
type input "1700"
click at [361, 235] on button "Next" at bounding box center [366, 234] width 16 height 8
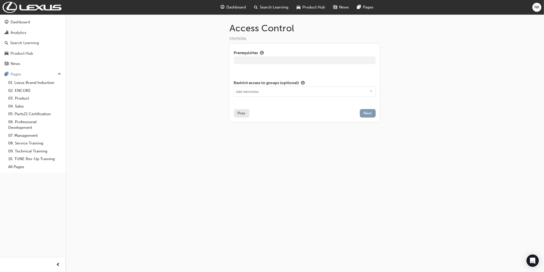
click at [362, 113] on button "Next" at bounding box center [368, 113] width 16 height 8
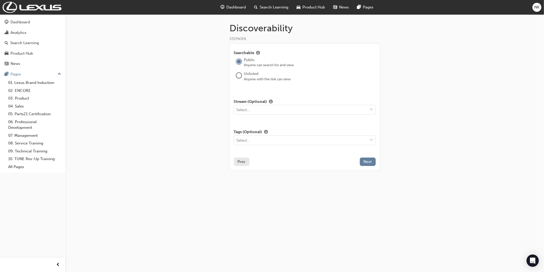
click at [238, 76] on div at bounding box center [239, 75] width 5 height 5
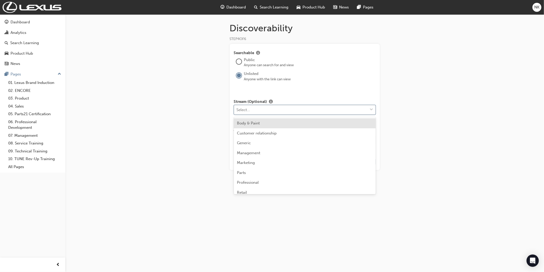
click at [251, 114] on div "Select..." at bounding box center [301, 109] width 134 height 9
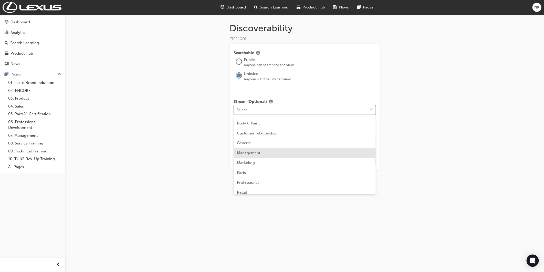
click at [260, 152] on span "Management" at bounding box center [248, 152] width 23 height 5
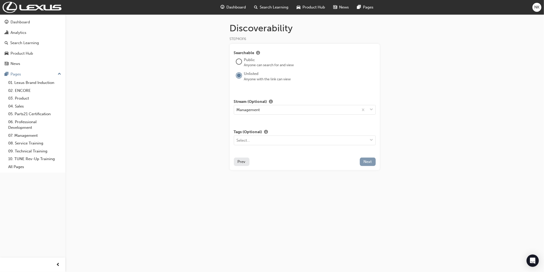
click at [366, 162] on span "Next" at bounding box center [368, 161] width 8 height 5
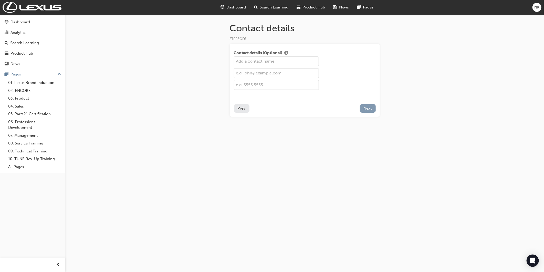
click at [362, 107] on button "Next" at bounding box center [368, 108] width 16 height 8
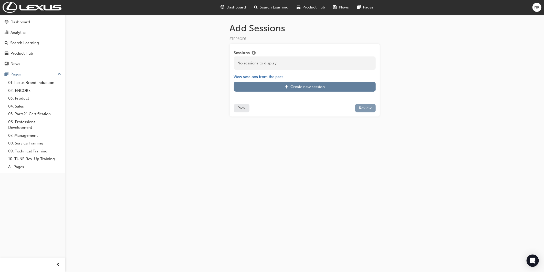
click at [362, 109] on span "Review" at bounding box center [365, 108] width 13 height 5
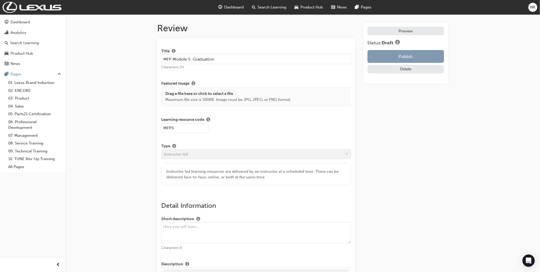
click at [394, 58] on button "Publish" at bounding box center [406, 56] width 77 height 13
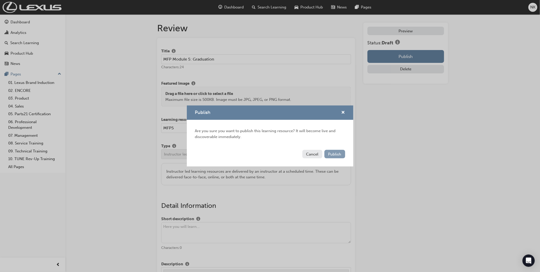
drag, startPoint x: 340, startPoint y: 155, endPoint x: 344, endPoint y: 156, distance: 3.1
click at [344, 156] on button "Publish" at bounding box center [335, 154] width 21 height 8
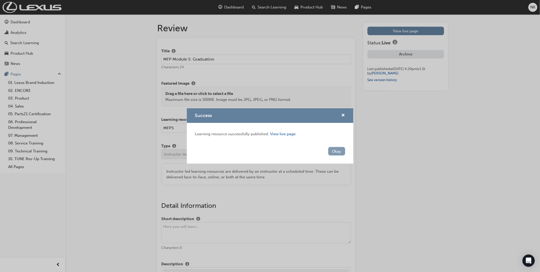
click at [334, 153] on button "Okay" at bounding box center [336, 151] width 17 height 8
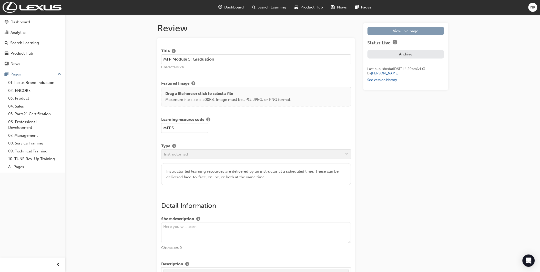
click at [398, 29] on link "View live page" at bounding box center [406, 31] width 77 height 8
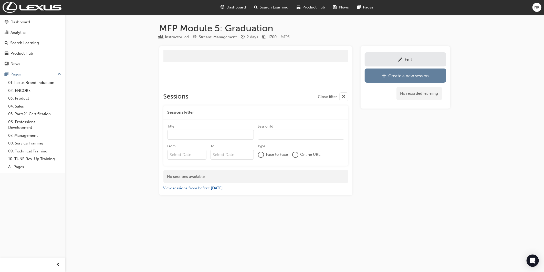
click at [401, 58] on span "pencil-icon" at bounding box center [401, 59] width 4 height 5
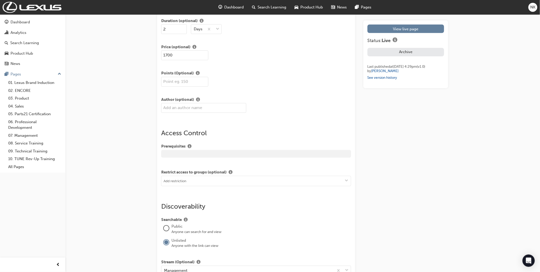
scroll to position [541, 0]
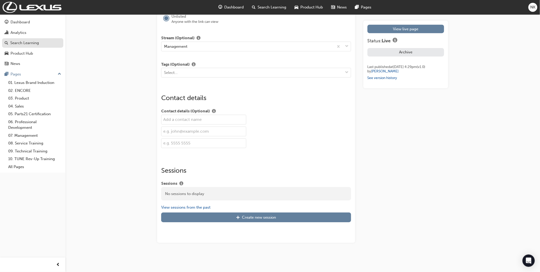
click at [36, 42] on div "Search Learning" at bounding box center [24, 43] width 29 height 6
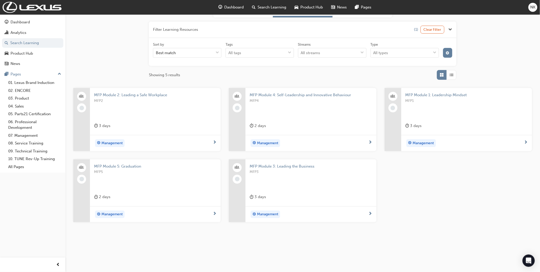
scroll to position [58, 0]
